Goal: Task Accomplishment & Management: Complete application form

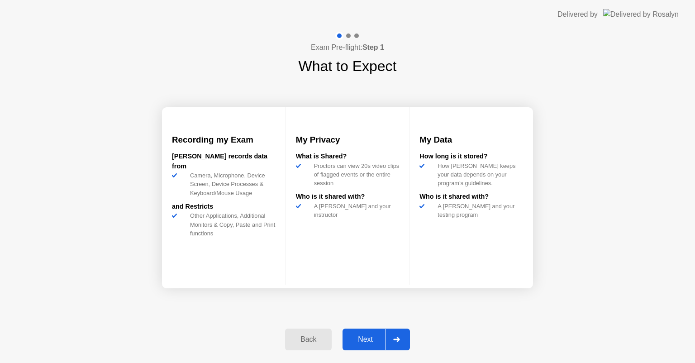
click at [345, 338] on div "Next" at bounding box center [365, 339] width 40 height 8
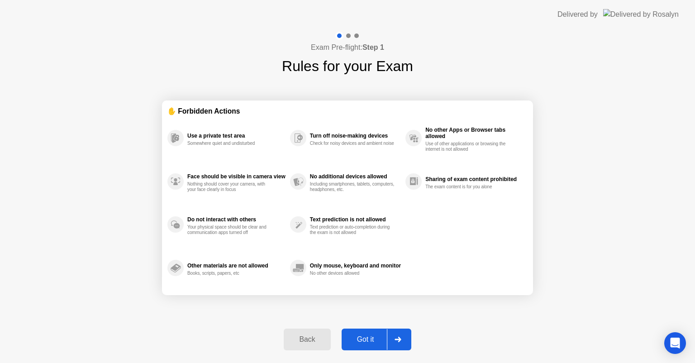
click at [345, 338] on div "Got it" at bounding box center [365, 339] width 43 height 8
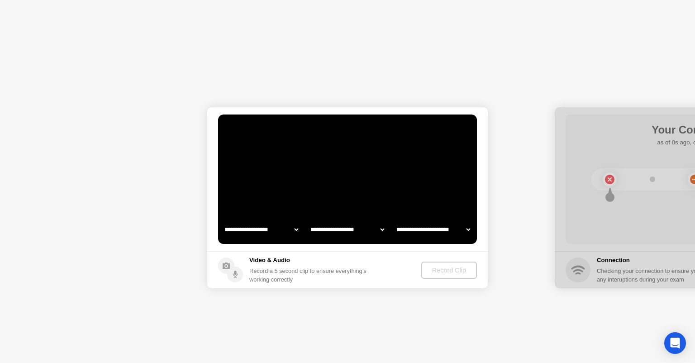
select select "**********"
select select "*******"
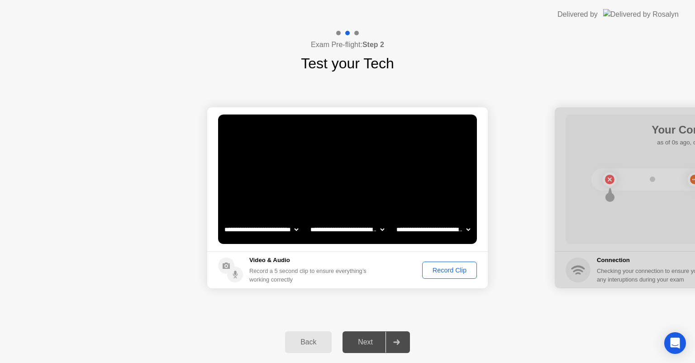
click at [449, 272] on div "Record Clip" at bounding box center [449, 269] width 48 height 7
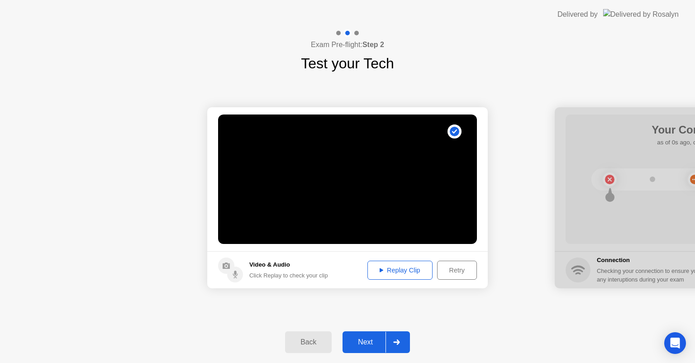
click at [391, 271] on div "Replay Clip" at bounding box center [400, 269] width 59 height 7
click at [364, 342] on div "Next" at bounding box center [365, 342] width 40 height 8
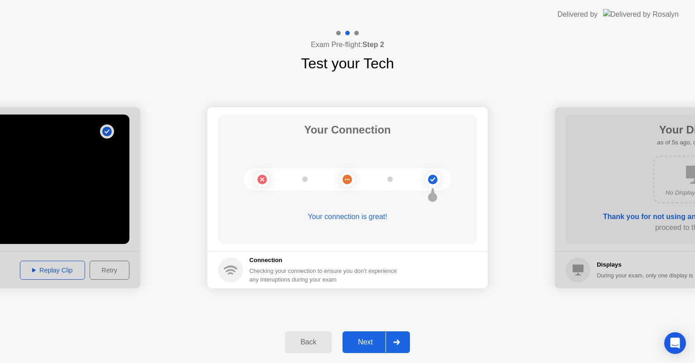
click at [364, 342] on div "Next" at bounding box center [365, 342] width 40 height 8
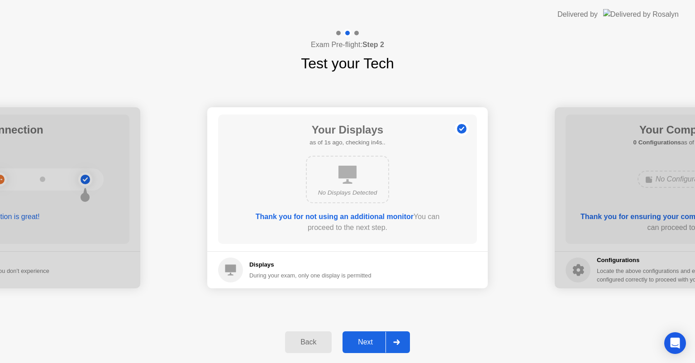
click at [364, 342] on div "Next" at bounding box center [365, 342] width 40 height 8
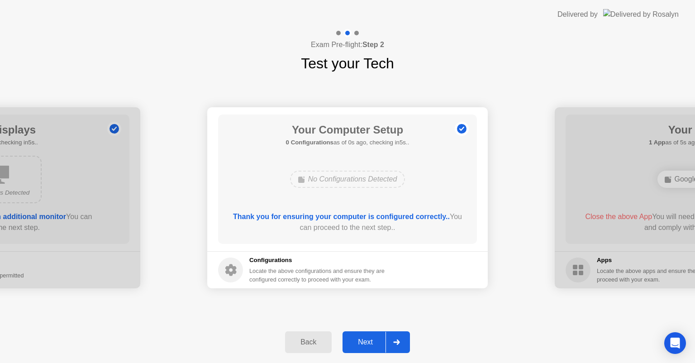
click at [364, 342] on div "Next" at bounding box center [365, 342] width 40 height 8
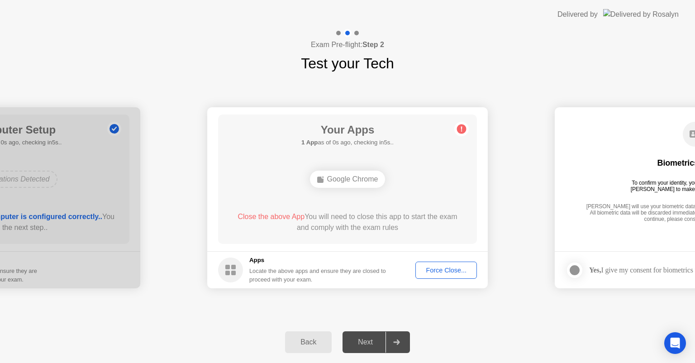
click at [449, 266] on div "Force Close..." at bounding box center [445, 269] width 55 height 7
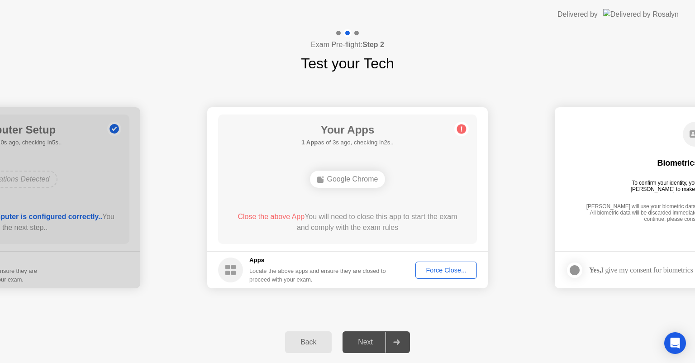
click at [451, 266] on div "Force Close..." at bounding box center [445, 269] width 55 height 7
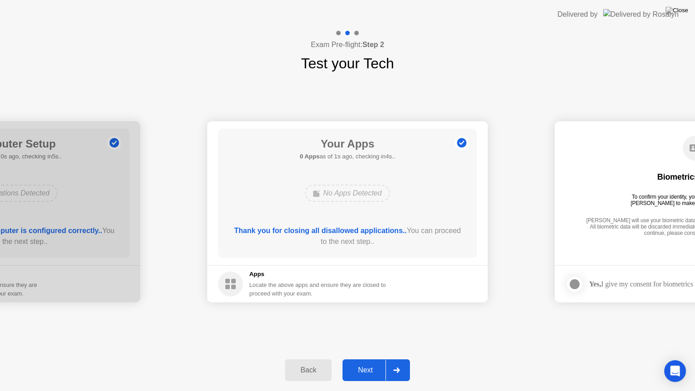
click at [371, 362] on div "Next" at bounding box center [365, 370] width 40 height 8
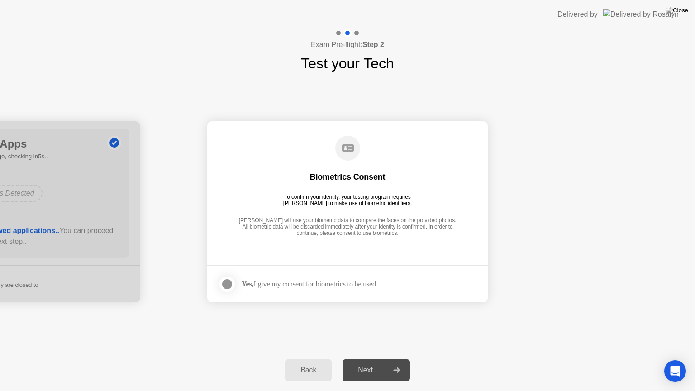
click at [228, 280] on div at bounding box center [227, 284] width 11 height 11
click at [362, 362] on div "Next" at bounding box center [365, 370] width 40 height 8
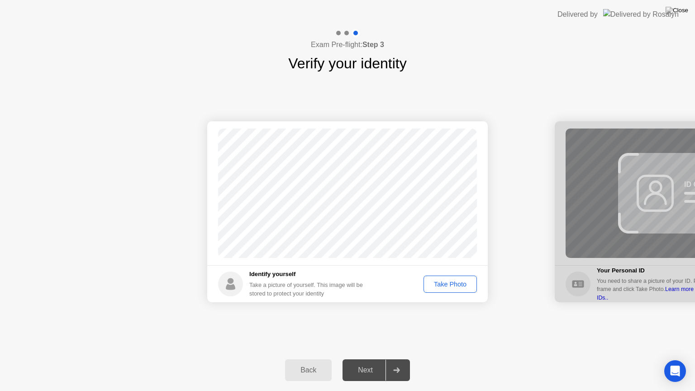
click at [447, 282] on div "Take Photo" at bounding box center [450, 283] width 47 height 7
click at [376, 362] on div "Next" at bounding box center [365, 370] width 40 height 8
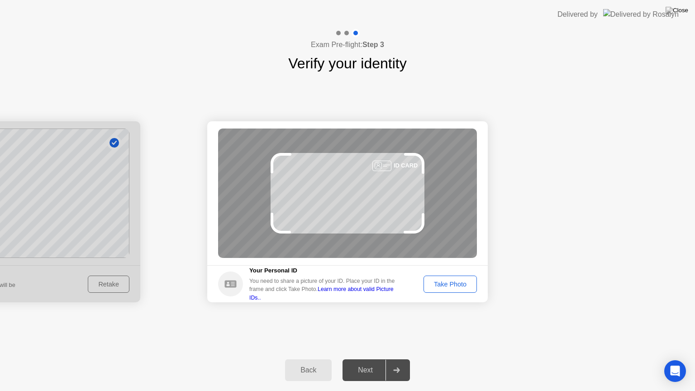
click at [460, 280] on div "Take Photo" at bounding box center [450, 283] width 47 height 7
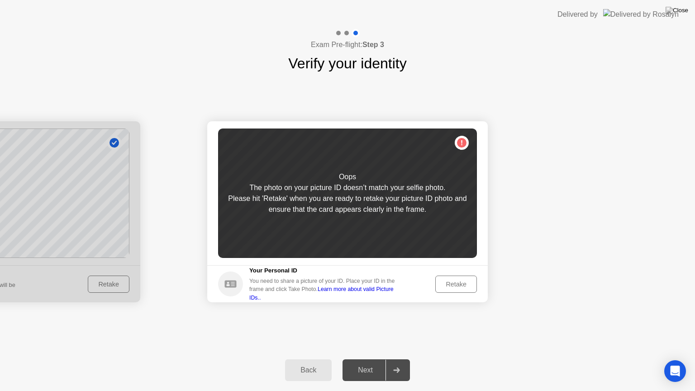
click at [444, 285] on div "Retake" at bounding box center [455, 283] width 35 height 7
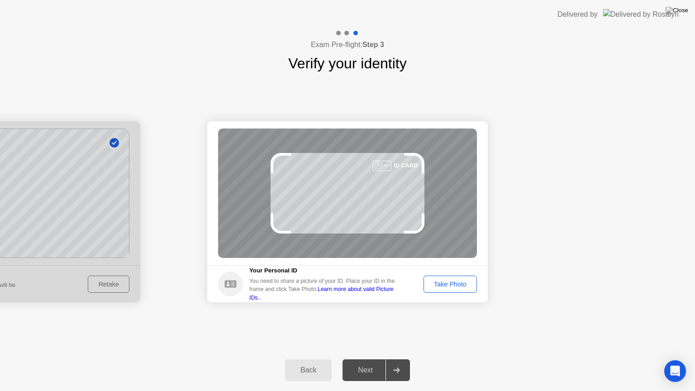
click at [444, 285] on div "Take Photo" at bounding box center [450, 283] width 47 height 7
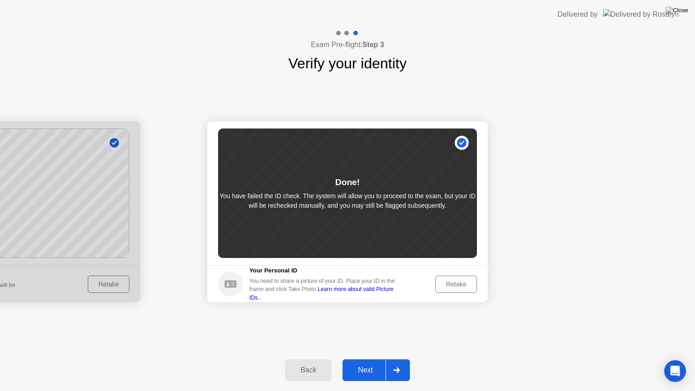
click at [444, 285] on div "Retake" at bounding box center [455, 283] width 35 height 7
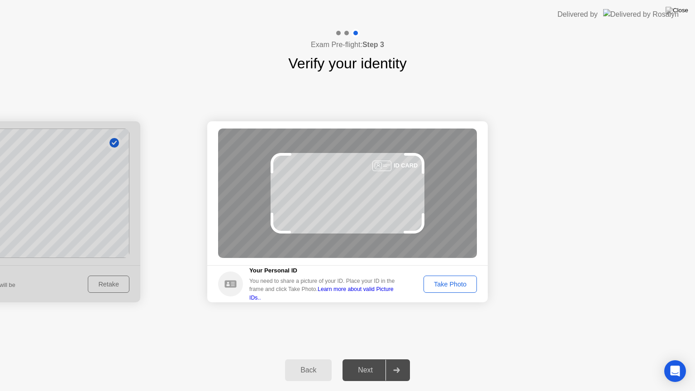
click at [444, 285] on div "Take Photo" at bounding box center [450, 283] width 47 height 7
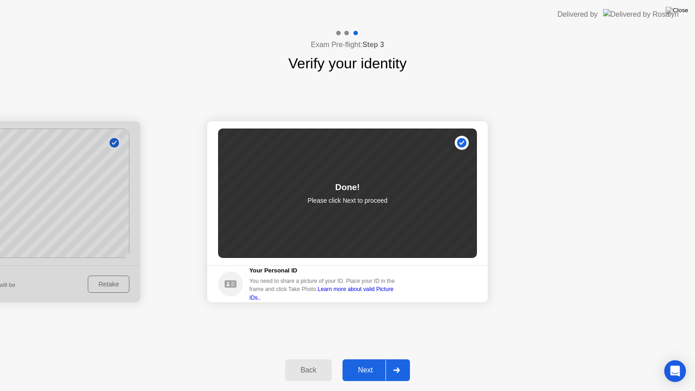
click at [375, 362] on div "Next" at bounding box center [365, 370] width 40 height 8
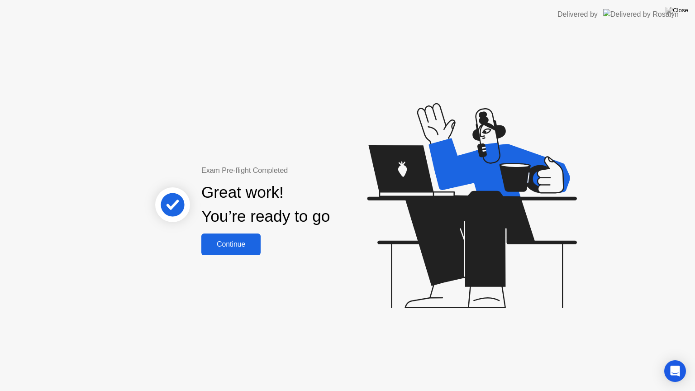
click at [240, 250] on button "Continue" at bounding box center [230, 244] width 59 height 22
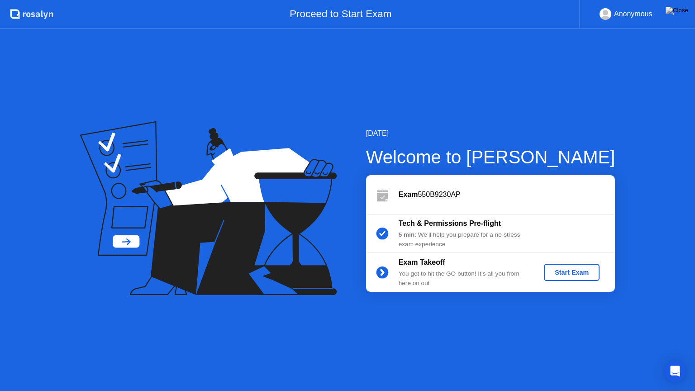
click at [547, 272] on button "Start Exam" at bounding box center [572, 272] width 56 height 17
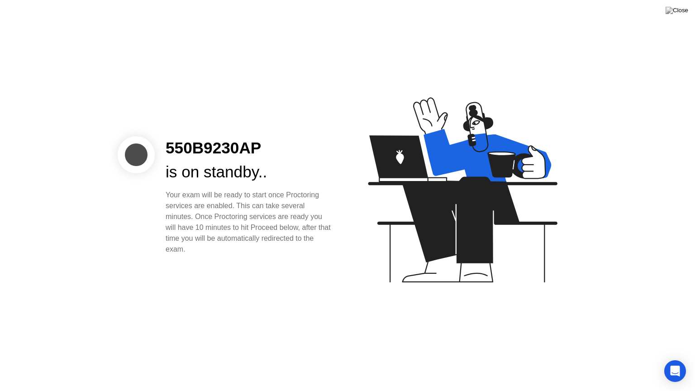
click at [243, 259] on div "550B9230AP is on standby.. Your exam will be ready to start once Proctoring ser…" at bounding box center [347, 195] width 695 height 391
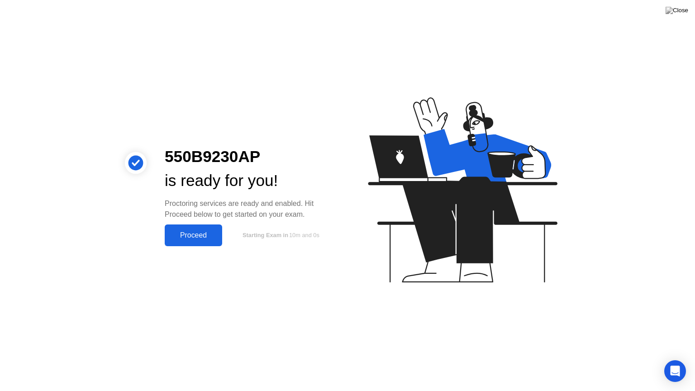
click at [213, 239] on div "Proceed" at bounding box center [193, 235] width 52 height 8
